Goal: Task Accomplishment & Management: Manage account settings

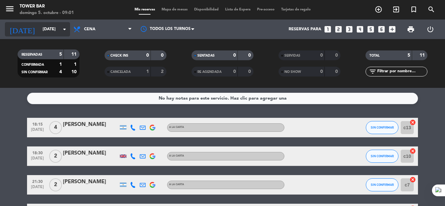
click at [67, 31] on icon "arrow_drop_down" at bounding box center [65, 29] width 8 height 8
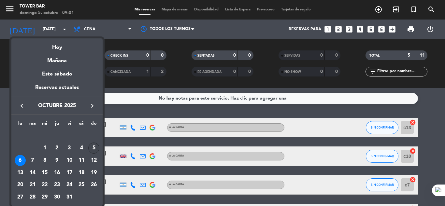
click at [97, 147] on div "5" at bounding box center [93, 148] width 11 height 11
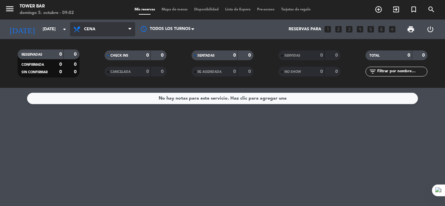
click at [129, 29] on icon at bounding box center [129, 29] width 3 height 5
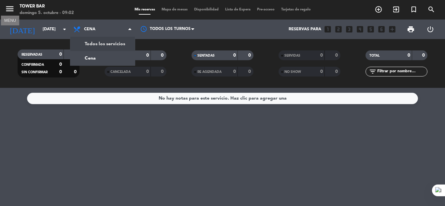
click at [11, 8] on icon "menu" at bounding box center [10, 9] width 10 height 10
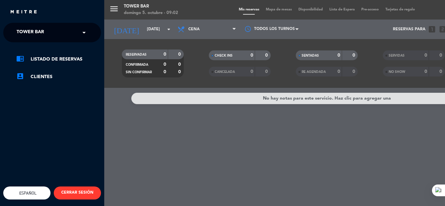
click at [83, 35] on span at bounding box center [85, 33] width 11 height 14
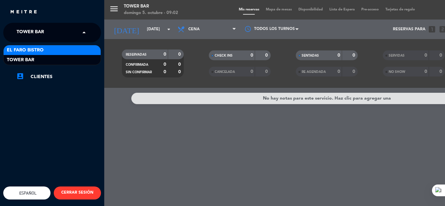
click at [72, 49] on div "El Faro Bistro" at bounding box center [52, 50] width 97 height 10
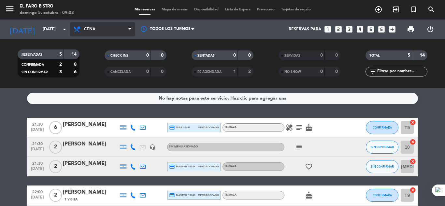
click at [126, 27] on span "Cena" at bounding box center [102, 29] width 65 height 14
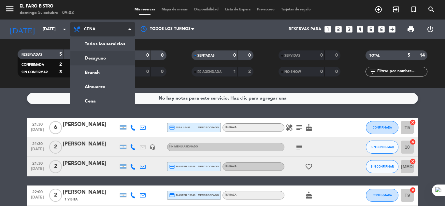
click at [108, 57] on div "menu El Faro Bistro [DATE] 5. octubre - 09:02 Mis reservas Mapa de mesas Dispon…" at bounding box center [222, 44] width 445 height 88
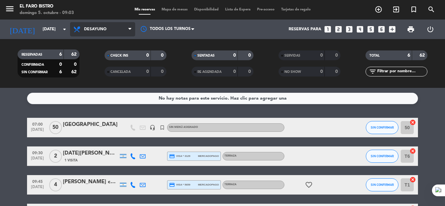
click at [130, 30] on icon at bounding box center [129, 29] width 3 height 5
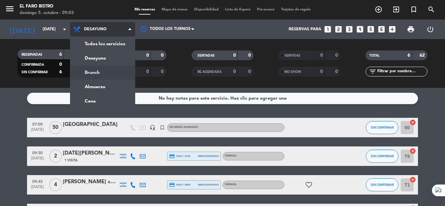
click at [99, 72] on div "menu El Faro Bistro [DATE] 5. octubre - 09:03 Mis reservas Mapa de mesas Dispon…" at bounding box center [222, 44] width 445 height 88
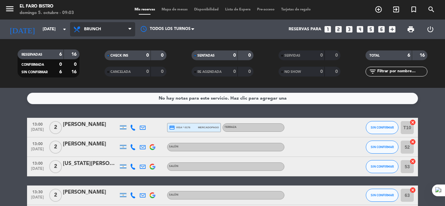
click at [124, 32] on span "Brunch" at bounding box center [102, 29] width 65 height 14
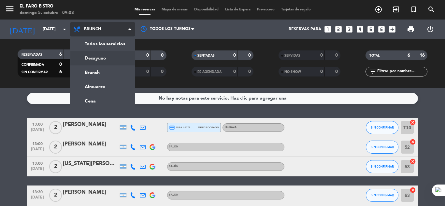
click at [98, 56] on div "menu El Faro Bistro [DATE] 5. octubre - 09:03 Mis reservas Mapa de mesas Dispon…" at bounding box center [222, 44] width 445 height 88
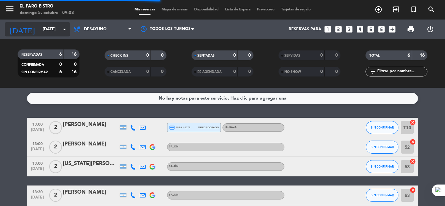
click at [64, 30] on icon "arrow_drop_down" at bounding box center [65, 29] width 8 height 8
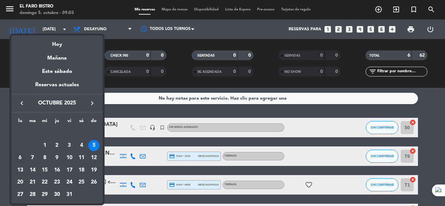
click at [20, 160] on div "6" at bounding box center [20, 158] width 11 height 11
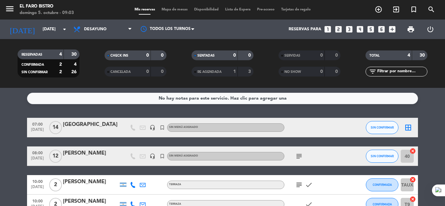
click at [301, 154] on icon "subject" at bounding box center [299, 157] width 8 height 8
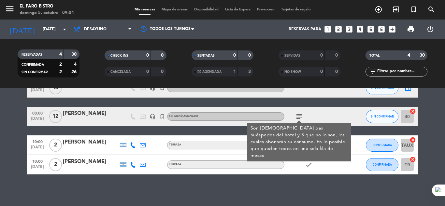
scroll to position [41, 0]
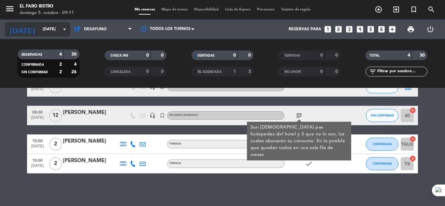
click at [64, 30] on icon "arrow_drop_down" at bounding box center [65, 29] width 8 height 8
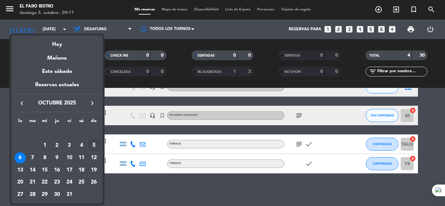
click at [94, 144] on div "5" at bounding box center [93, 145] width 11 height 11
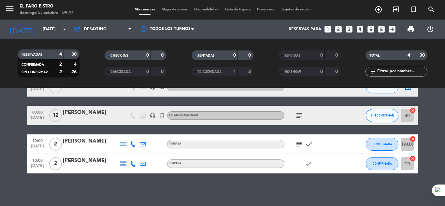
type input "[DATE]"
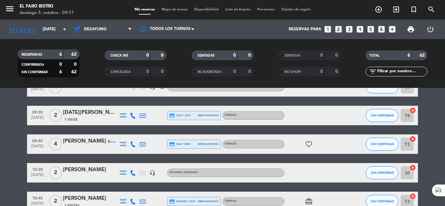
click at [131, 30] on icon at bounding box center [129, 29] width 3 height 5
click at [104, 73] on div "menu El Faro Bistro [DATE] 5. octubre - 09:11 Mis reservas Mapa de mesas Dispon…" at bounding box center [222, 44] width 445 height 88
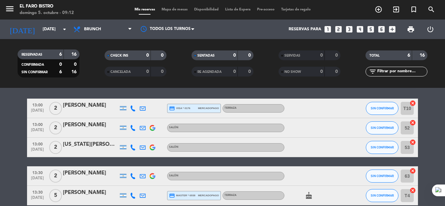
scroll to position [0, 0]
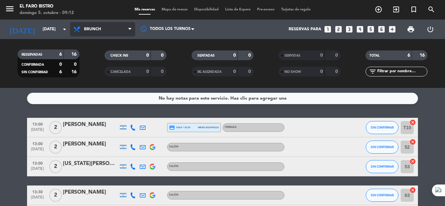
click at [125, 31] on span "Brunch" at bounding box center [102, 29] width 65 height 14
click at [104, 87] on div "menu El Faro Bistro [DATE] 5. octubre - 09:12 Mis reservas Mapa de mesas Dispon…" at bounding box center [222, 44] width 445 height 88
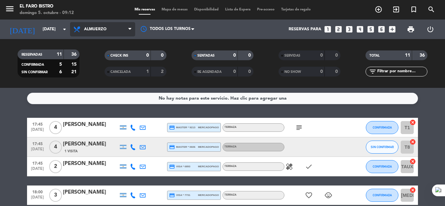
click at [122, 26] on span "Almuerzo" at bounding box center [102, 29] width 65 height 14
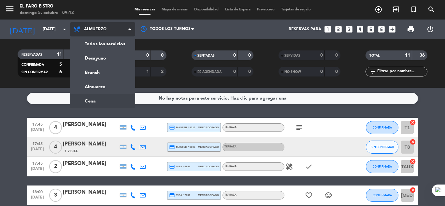
click at [91, 102] on ng-component "menu El Faro Bistro [DATE] 5. octubre - 09:12 Mis reservas Mapa de mesas Dispon…" at bounding box center [222, 103] width 445 height 206
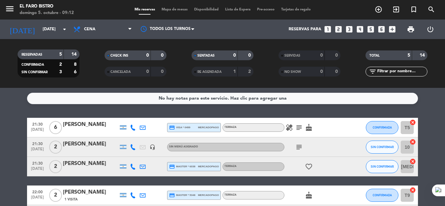
click at [300, 149] on icon "subject" at bounding box center [299, 147] width 8 height 8
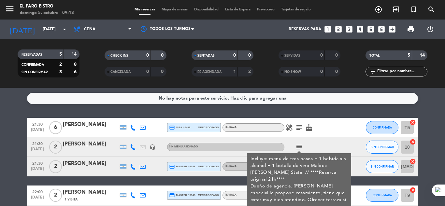
click at [300, 149] on icon "subject" at bounding box center [299, 147] width 8 height 8
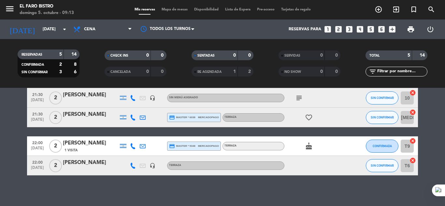
scroll to position [51, 0]
